Goal: Task Accomplishment & Management: Manage account settings

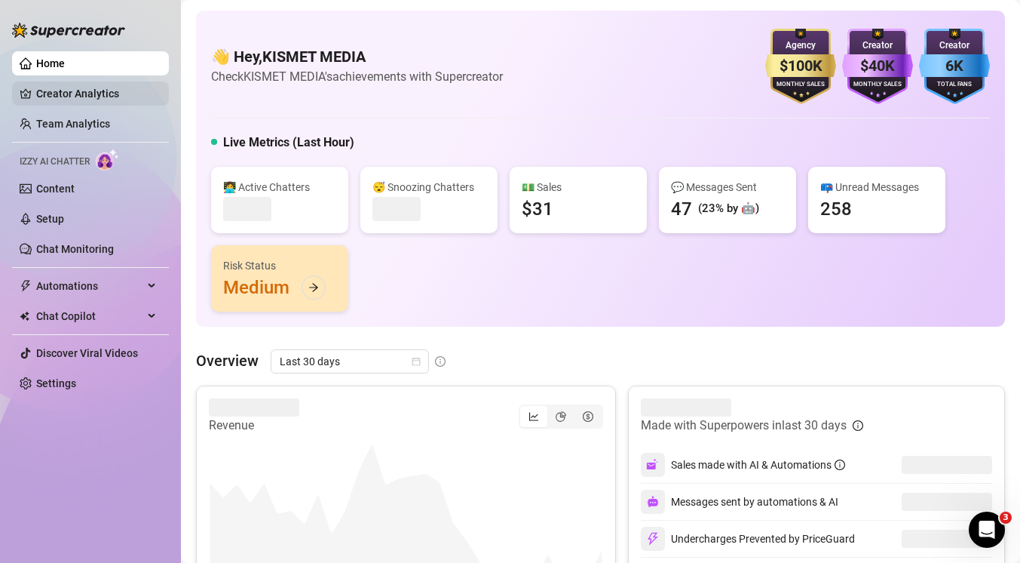
click at [69, 91] on link "Creator Analytics" at bounding box center [96, 93] width 121 height 24
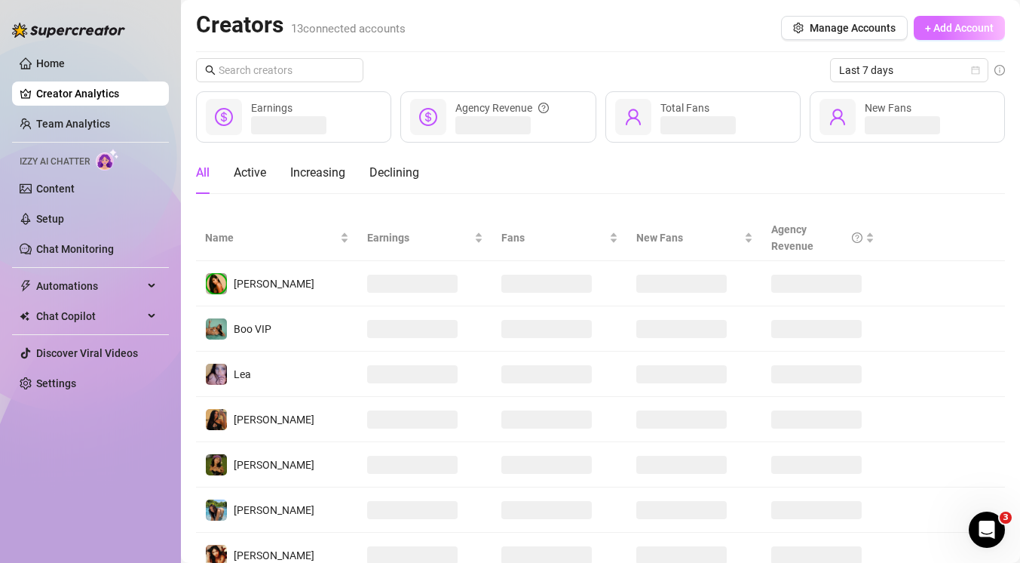
click at [941, 27] on span "+ Add Account" at bounding box center [959, 28] width 69 height 12
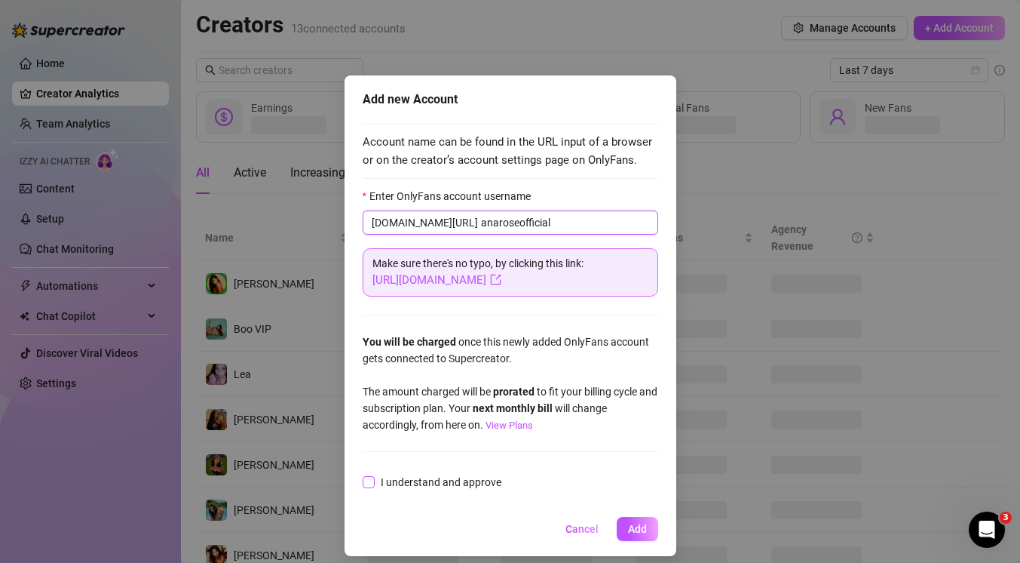
type input "anaroseofficial"
click at [370, 486] on span at bounding box center [369, 482] width 12 height 12
click at [370, 486] on input "I understand and approve" at bounding box center [368, 481] width 11 height 11
checkbox input "true"
click at [637, 529] on span "Add" at bounding box center [637, 529] width 19 height 12
